Goal: Task Accomplishment & Management: Manage account settings

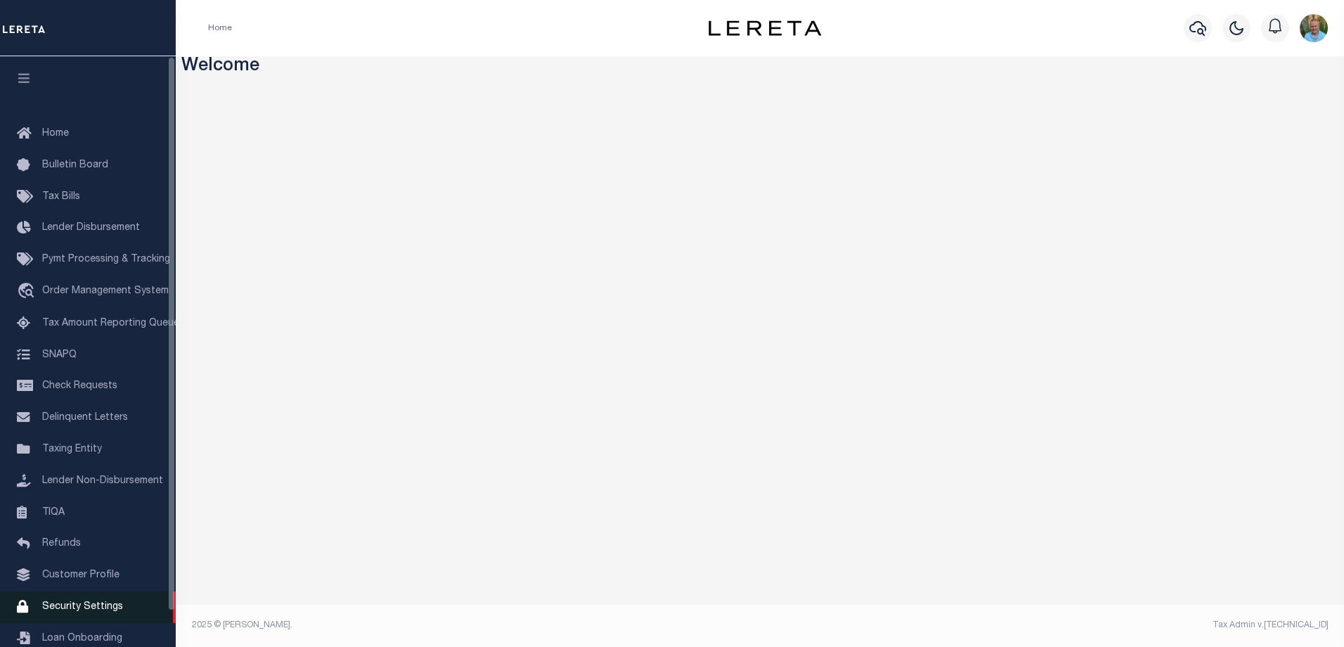
click at [70, 612] on span "Security Settings" at bounding box center [82, 607] width 81 height 10
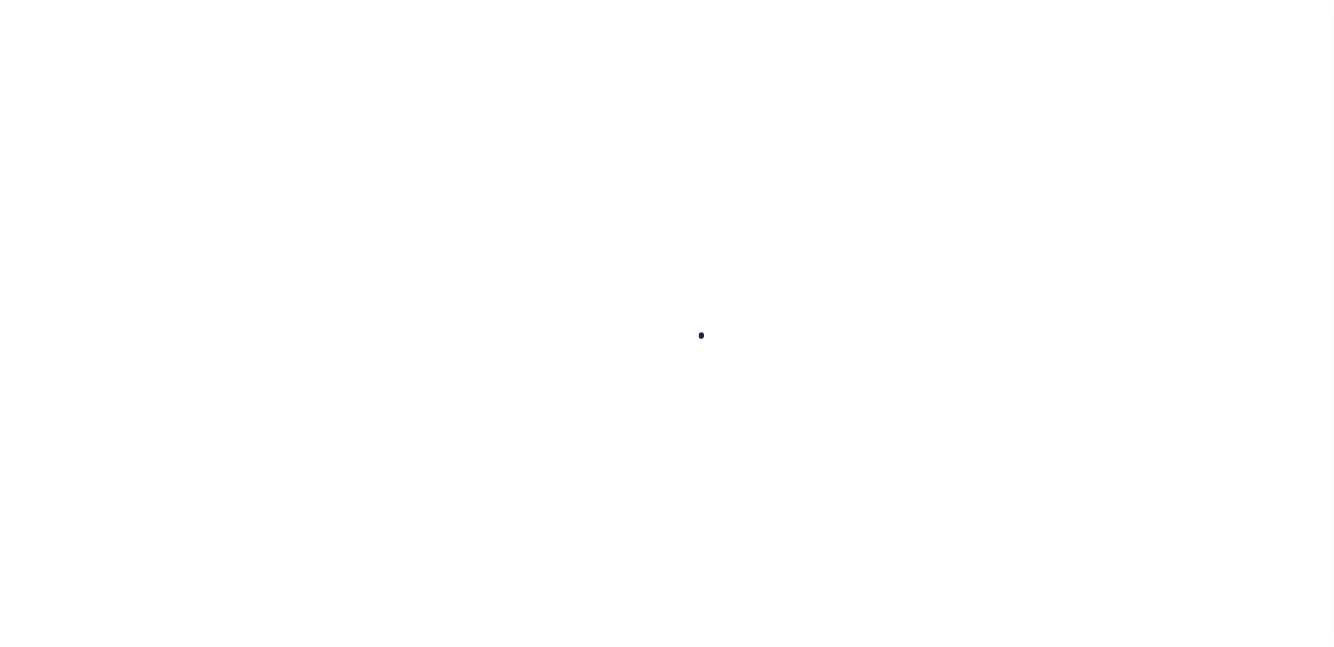
select select "100"
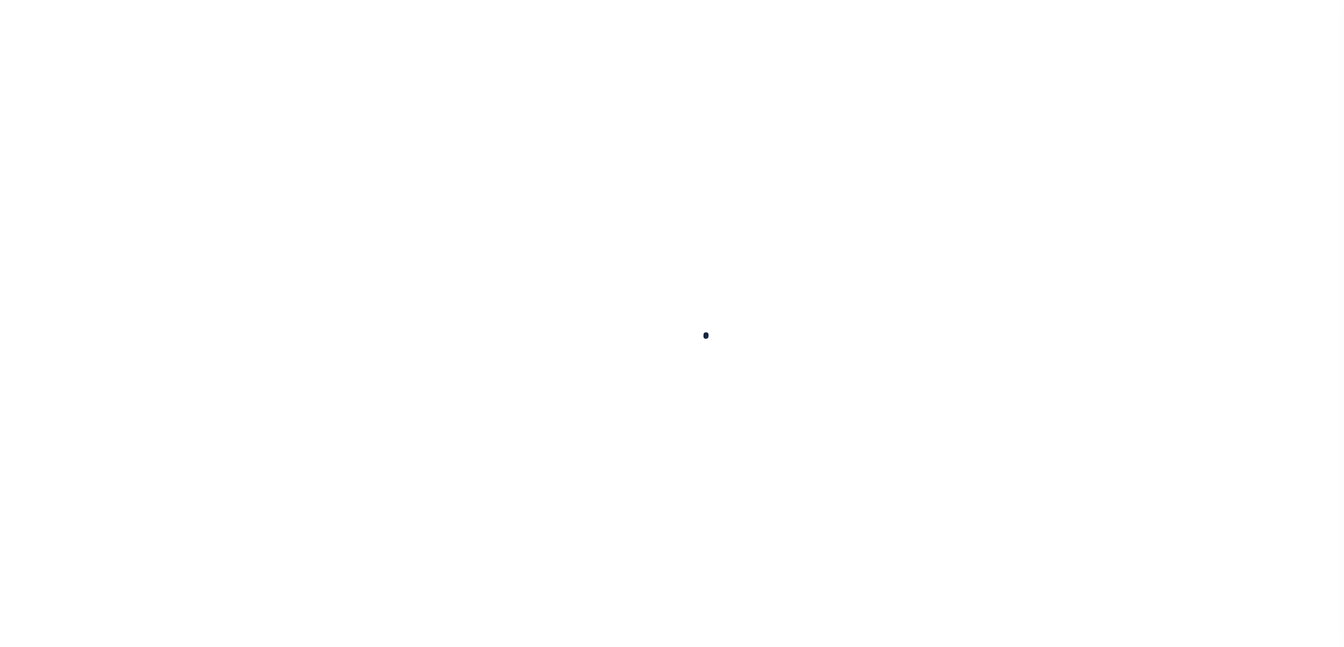
select select "100"
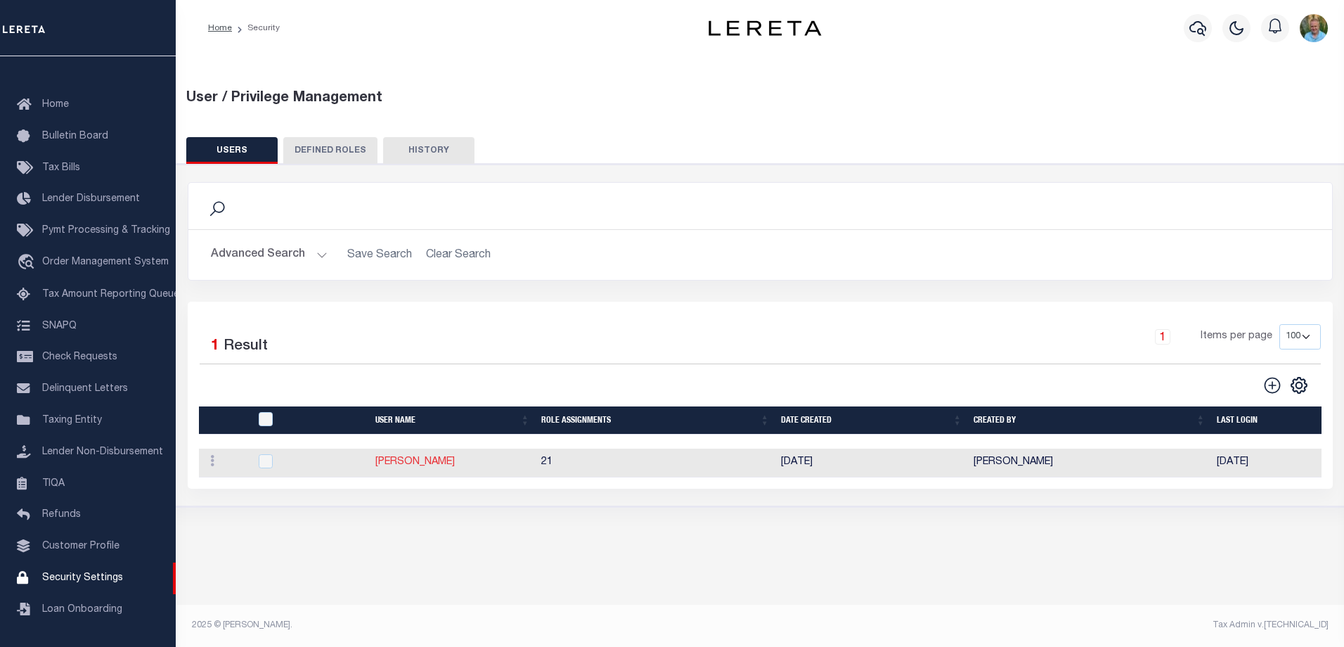
click at [406, 467] on link "Allen, Mark" at bounding box center [414, 462] width 79 height 10
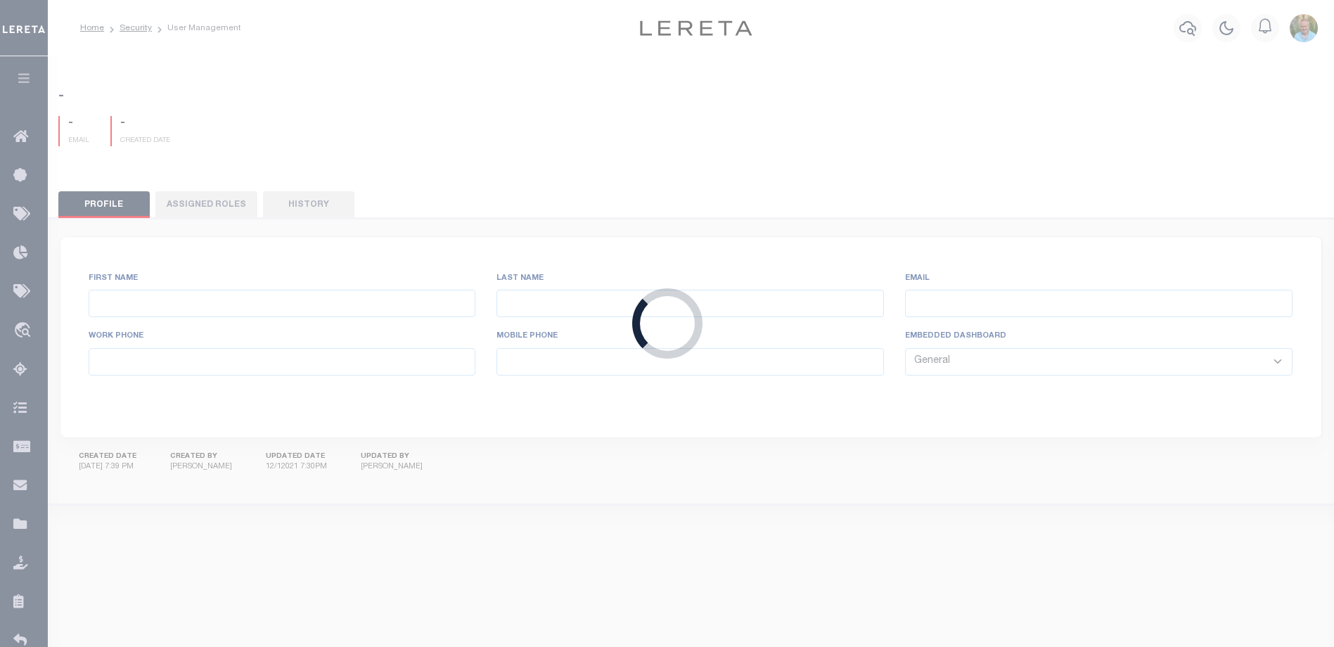
type input "Allen,"
type input "Mark"
type input "MAllen@lereta.net"
select select "PVQ"
